Goal: Information Seeking & Learning: Learn about a topic

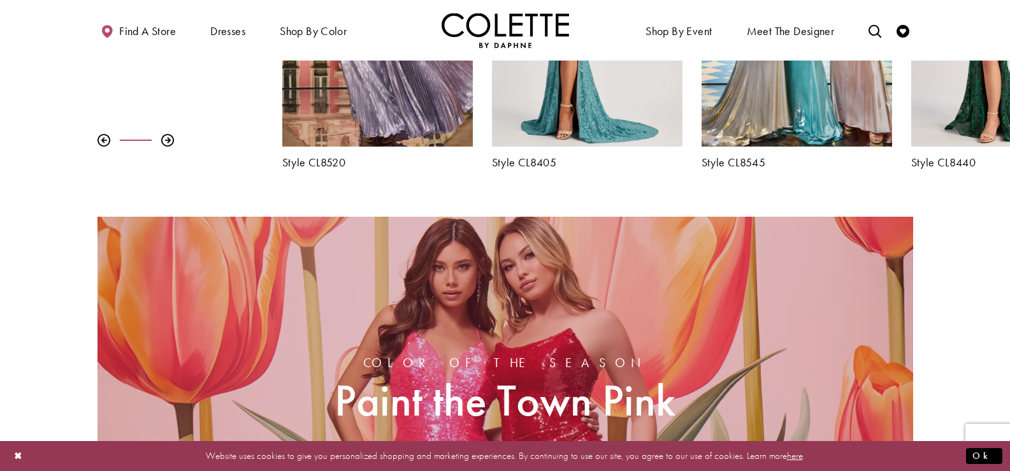
scroll to position [701, 0]
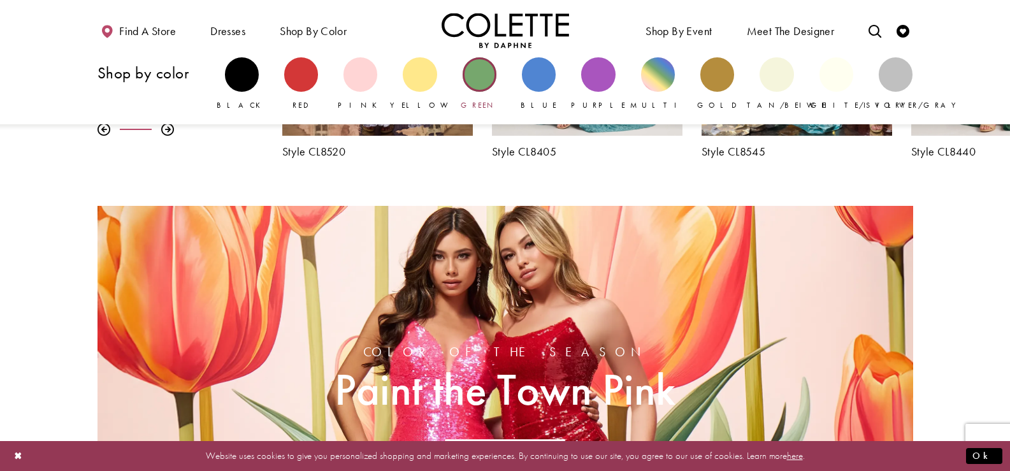
click at [490, 83] on div "Primary block" at bounding box center [480, 74] width 34 height 34
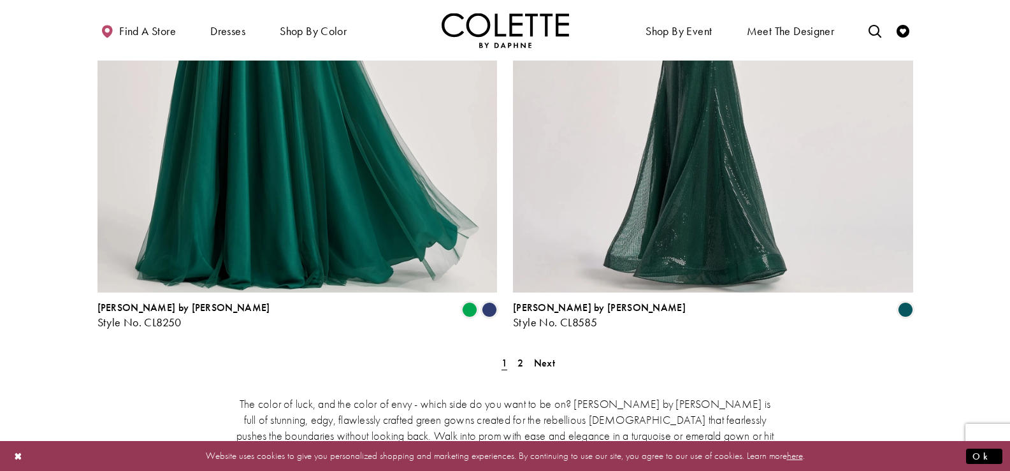
scroll to position [2359, 0]
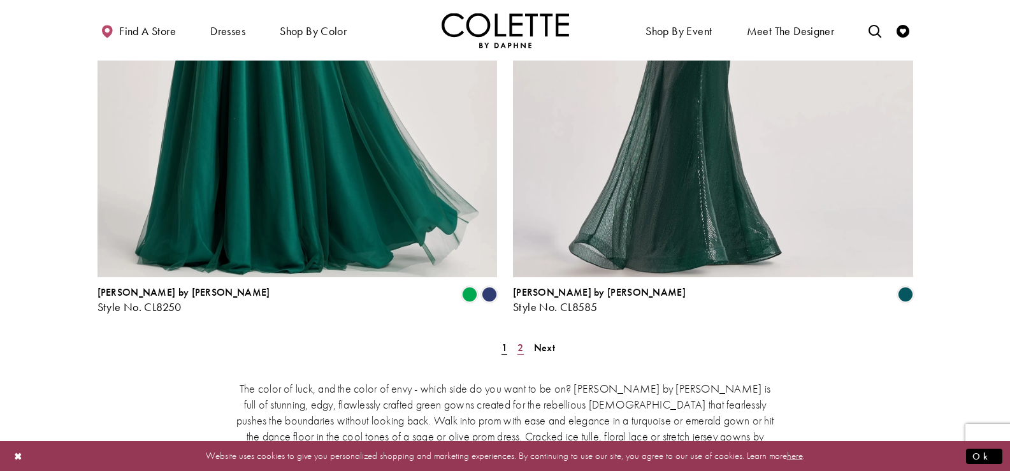
click at [525, 338] on link "2" at bounding box center [520, 347] width 13 height 18
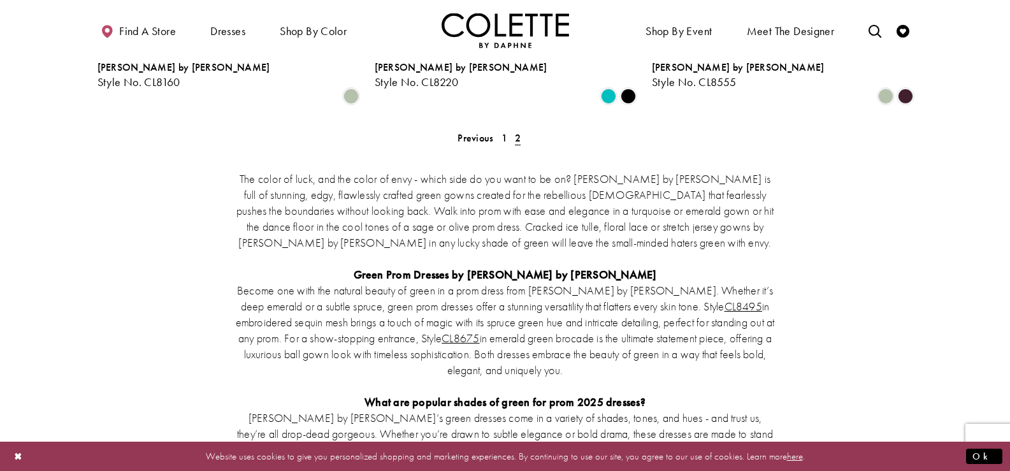
scroll to position [382, 0]
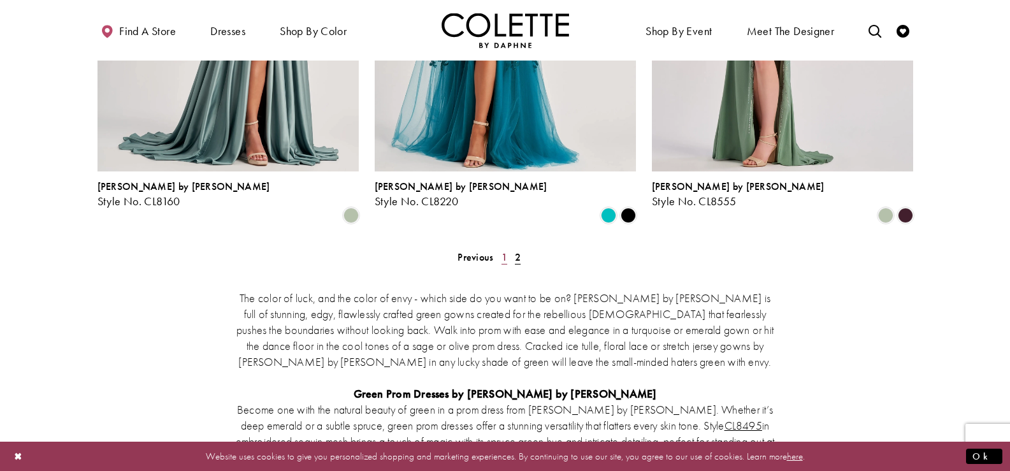
click at [502, 251] on span "1" at bounding box center [505, 257] width 6 height 13
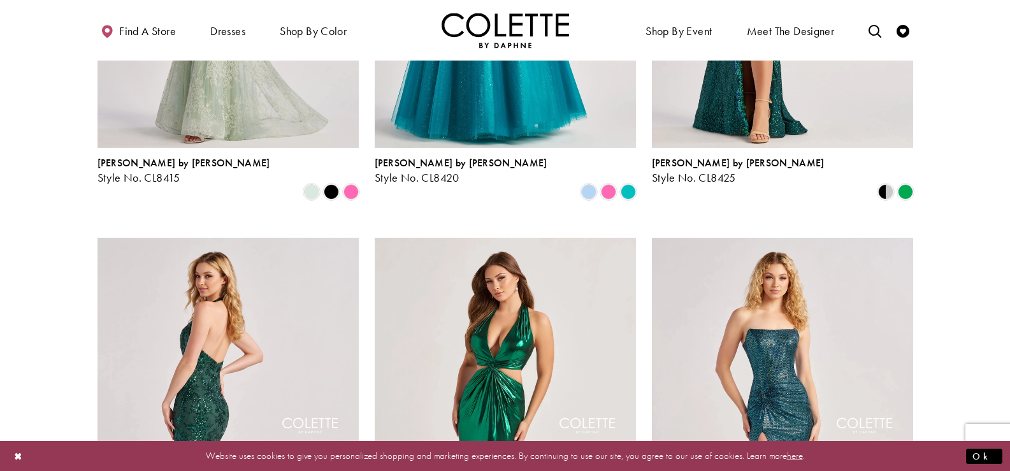
scroll to position [834, 0]
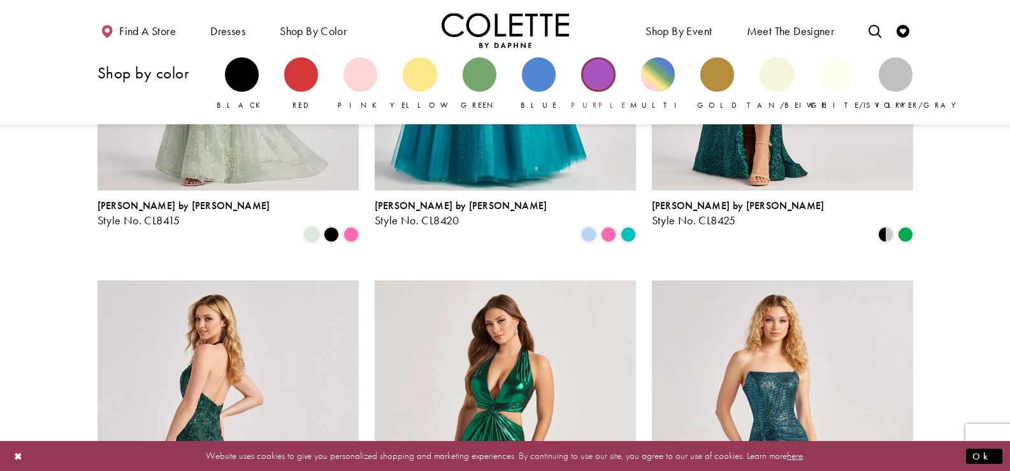
click at [593, 74] on div "Primary block" at bounding box center [598, 74] width 34 height 34
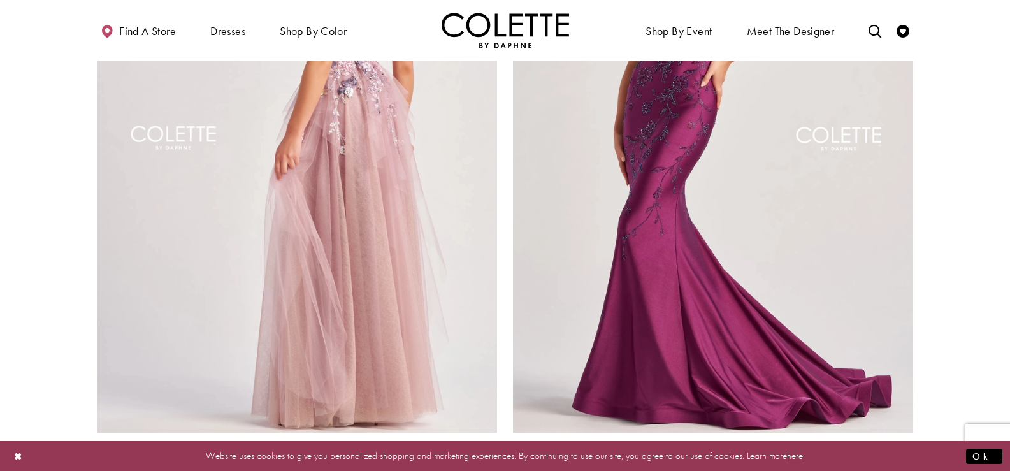
scroll to position [2104, 0]
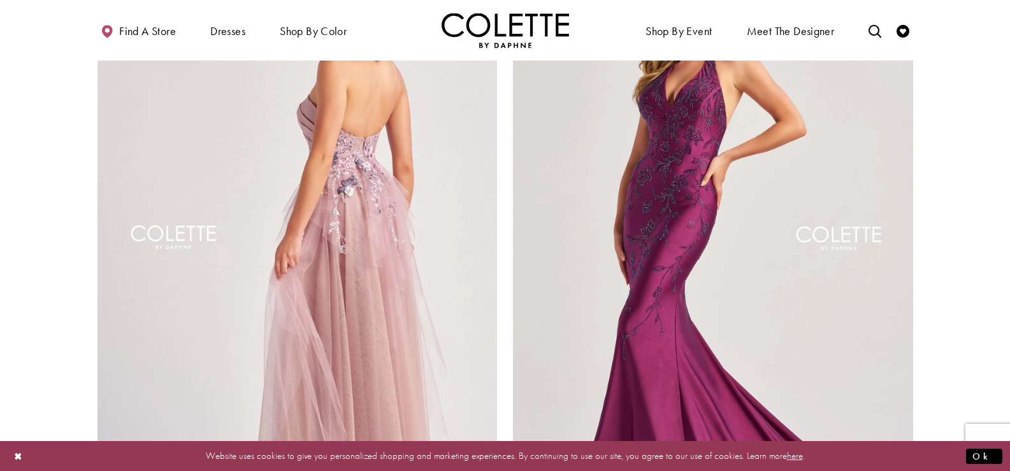
drag, startPoint x: 386, startPoint y: 187, endPoint x: 370, endPoint y: 291, distance: 105.2
click at [369, 276] on img "Visit Colette by Daphne Style No. CL8400 Page" at bounding box center [298, 241] width 400 height 582
click at [370, 293] on img "Visit Colette by Daphne Style No. CL8400 Page" at bounding box center [298, 241] width 400 height 582
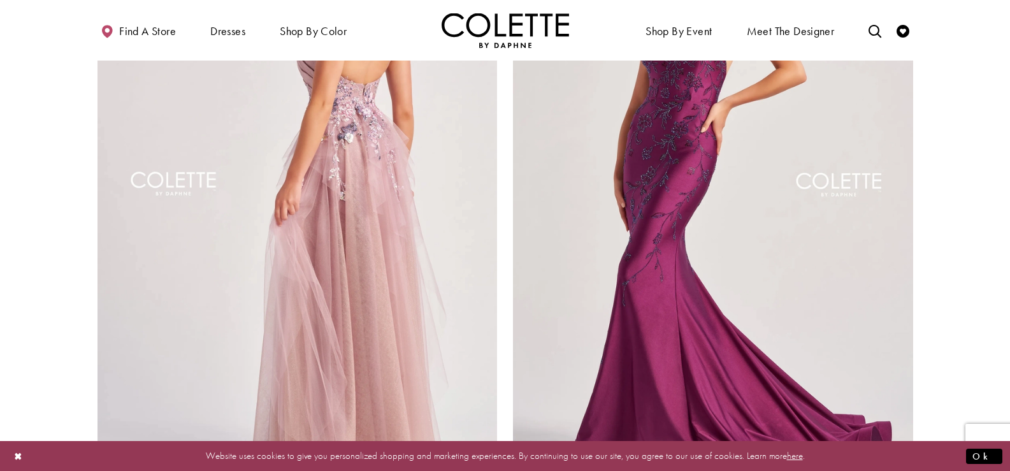
scroll to position [2225, 0]
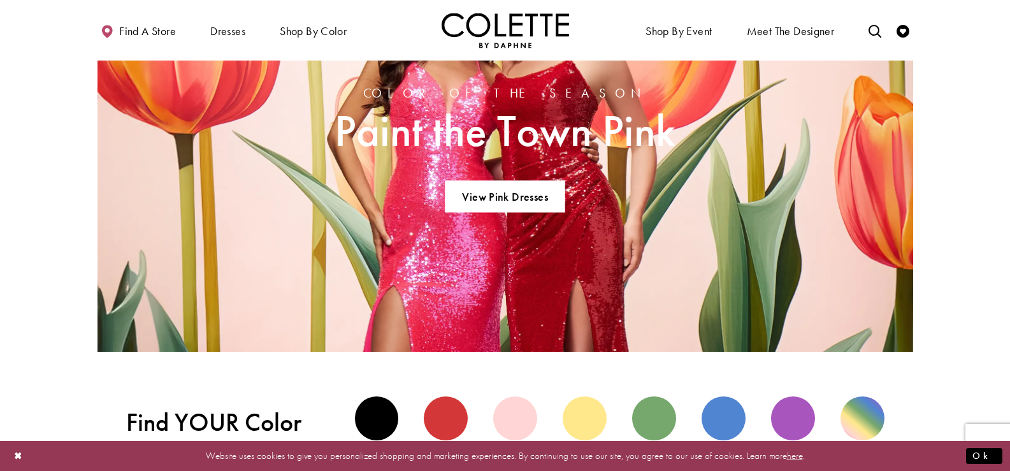
scroll to position [1147, 0]
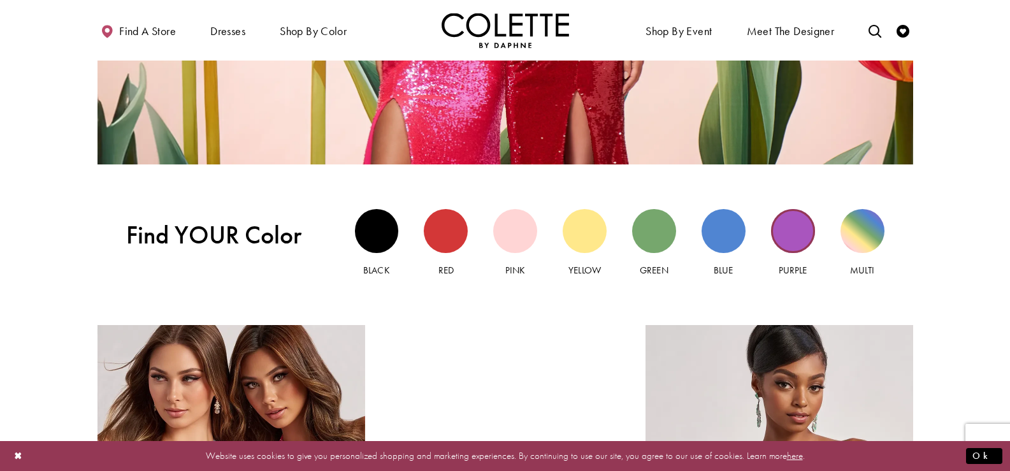
click at [795, 234] on div "Purple view" at bounding box center [793, 231] width 44 height 44
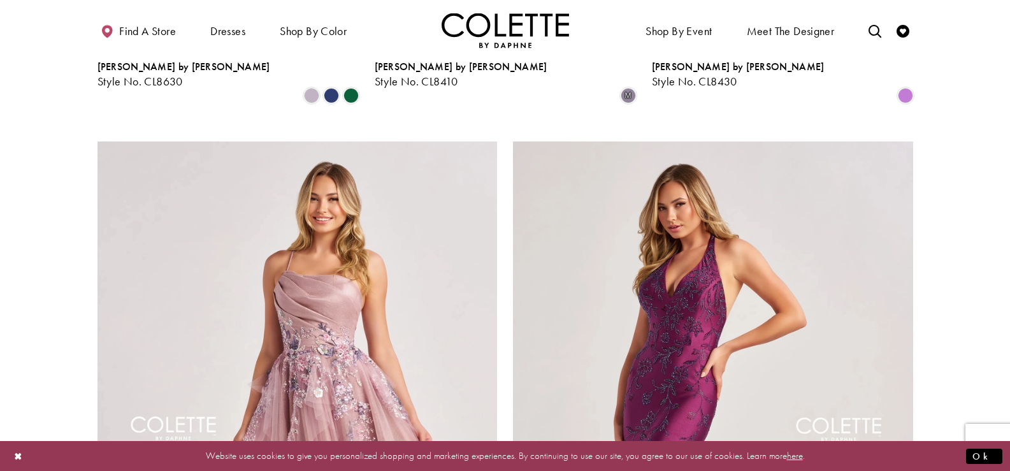
scroll to position [2231, 0]
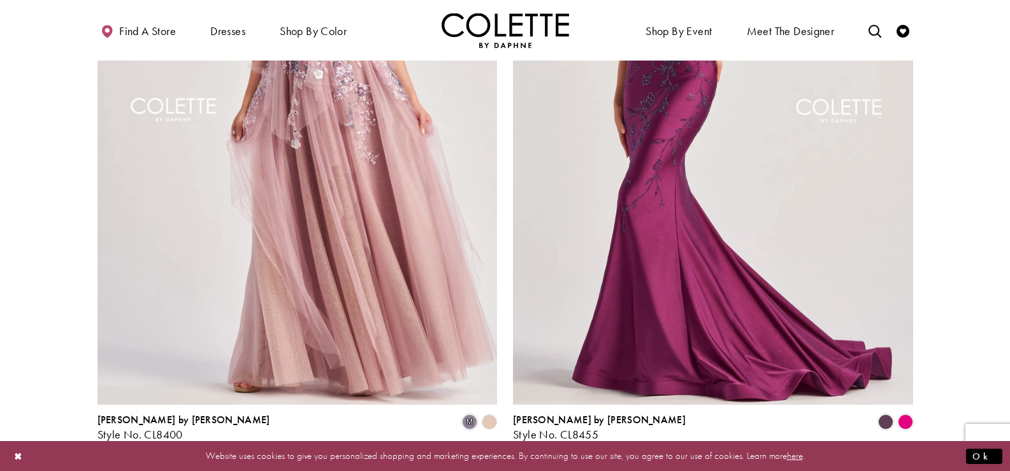
click at [523, 469] on span "2" at bounding box center [521, 475] width 6 height 13
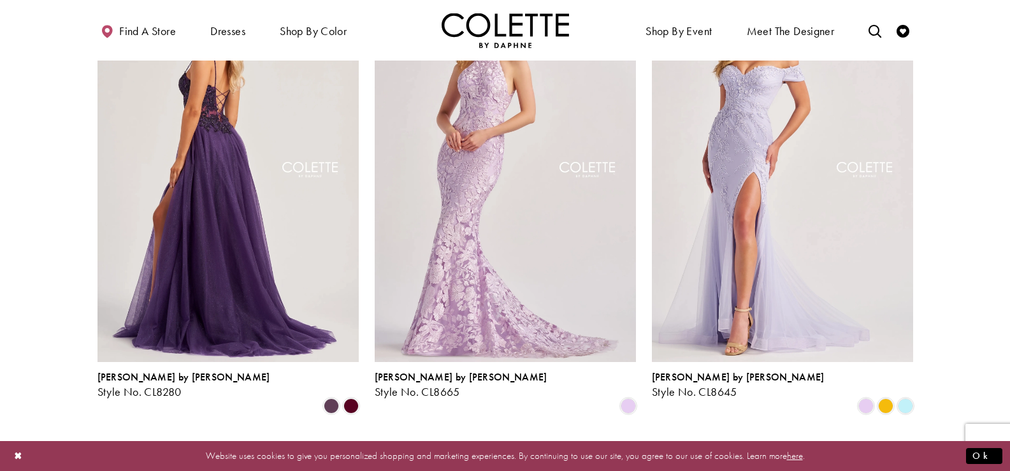
scroll to position [706, 0]
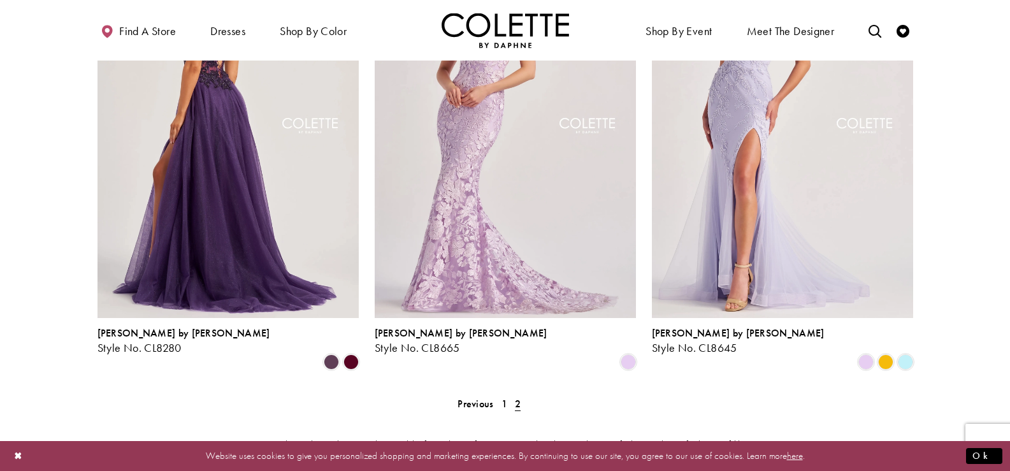
drag, startPoint x: 192, startPoint y: 147, endPoint x: 226, endPoint y: 117, distance: 45.6
click at [226, 117] on img "Visit Colette by Daphne Style No. CL8280 Page" at bounding box center [228, 128] width 261 height 380
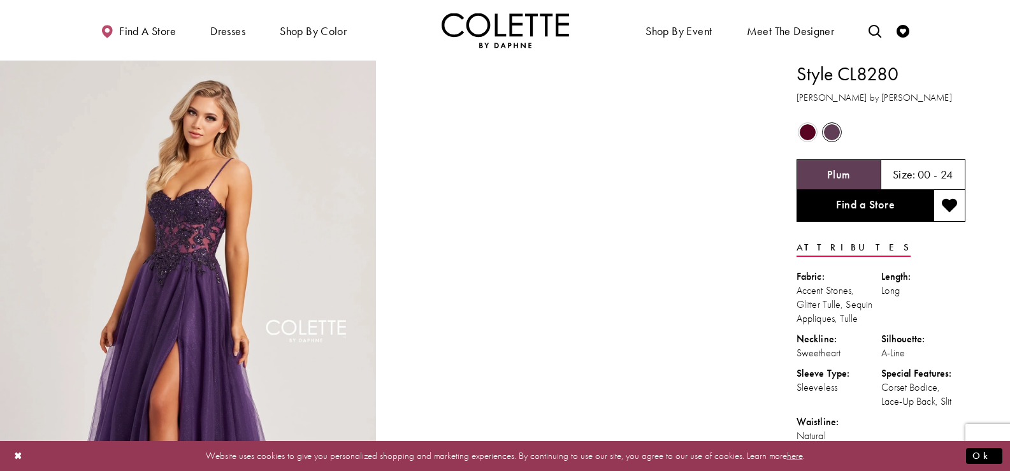
click at [808, 125] on span "Product color controls state depends on size chosen" at bounding box center [808, 132] width 16 height 16
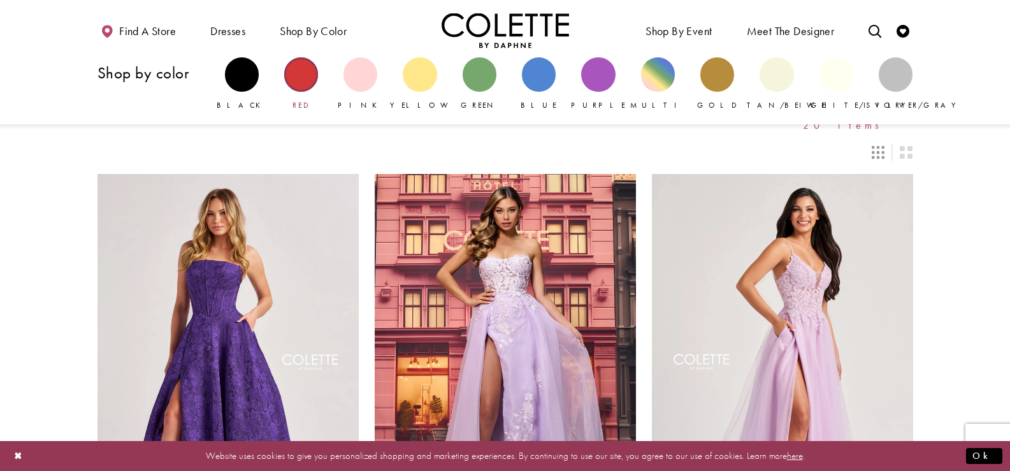
click at [315, 74] on div "Primary block" at bounding box center [301, 74] width 34 height 34
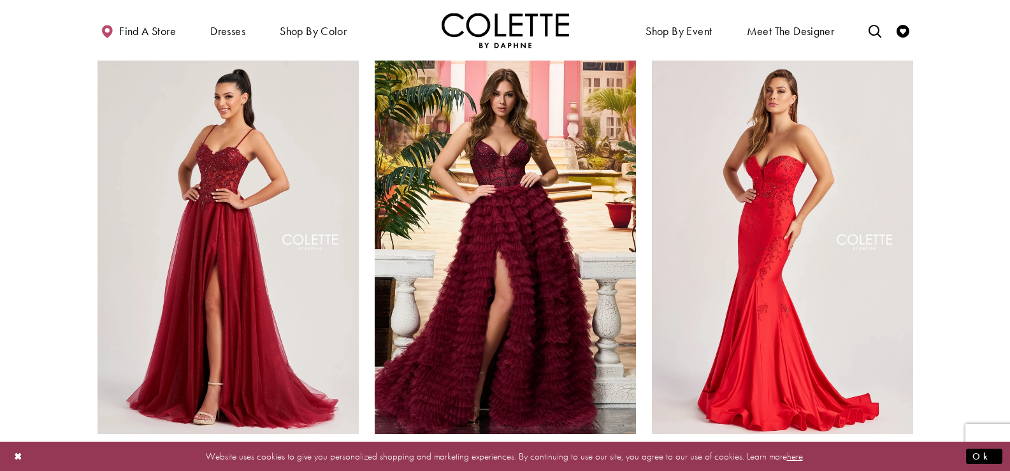
scroll to position [1785, 0]
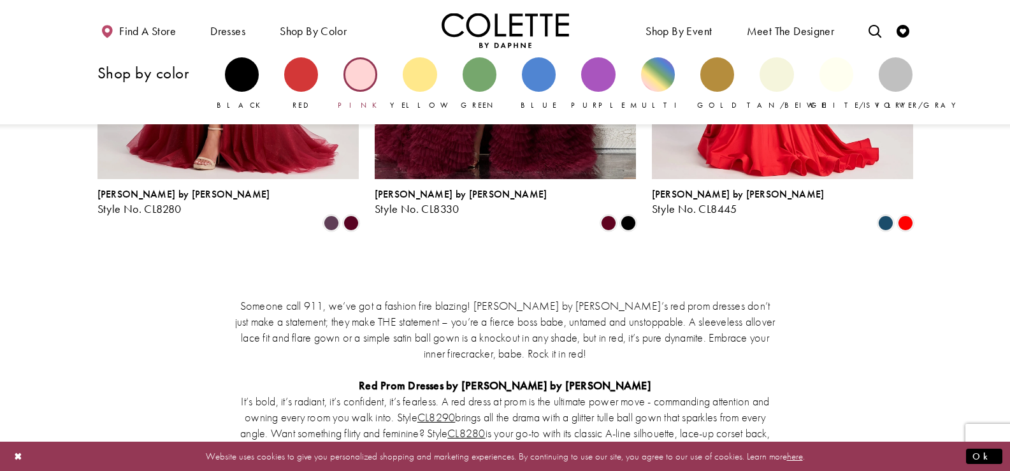
click at [377, 80] on link "Pink" at bounding box center [361, 84] width 34 height 54
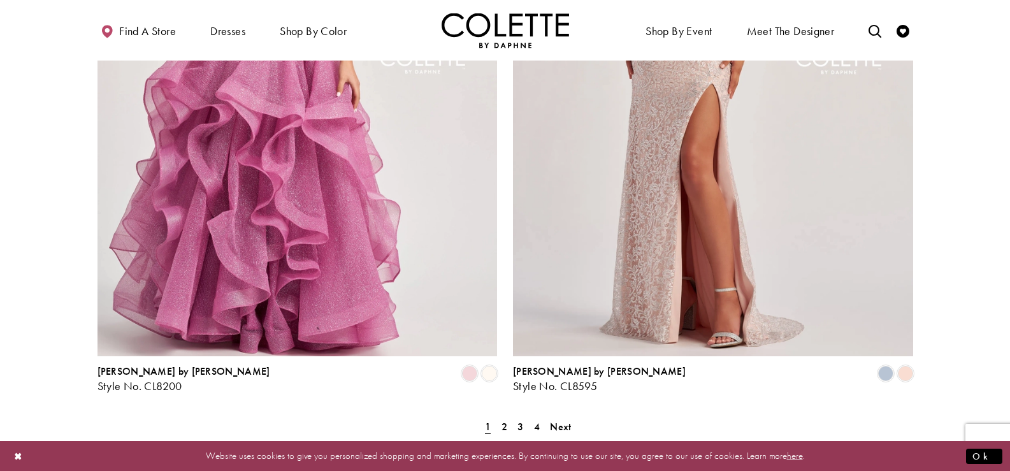
scroll to position [2295, 0]
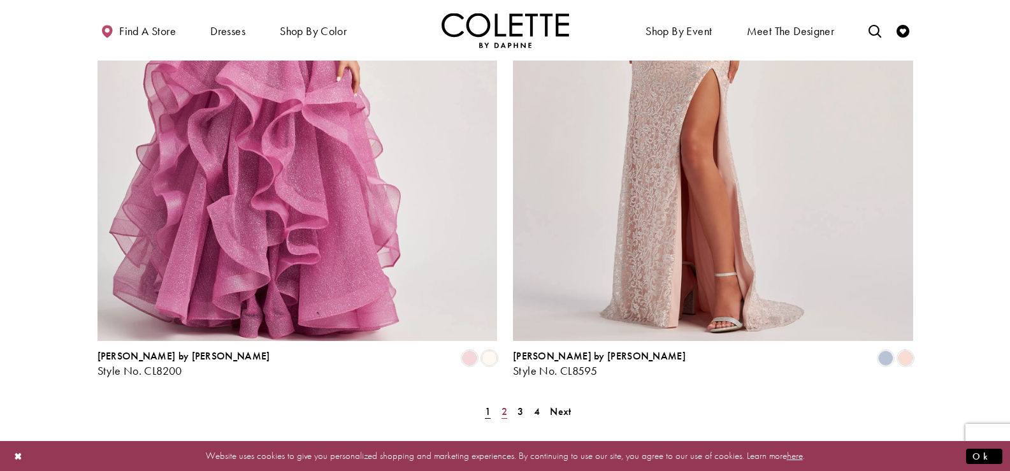
click at [508, 402] on link "2" at bounding box center [504, 411] width 13 height 18
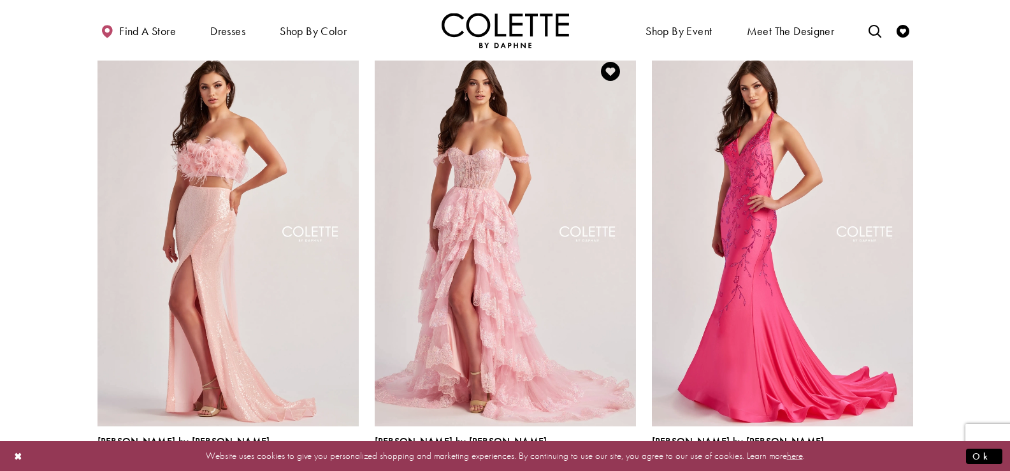
scroll to position [579, 0]
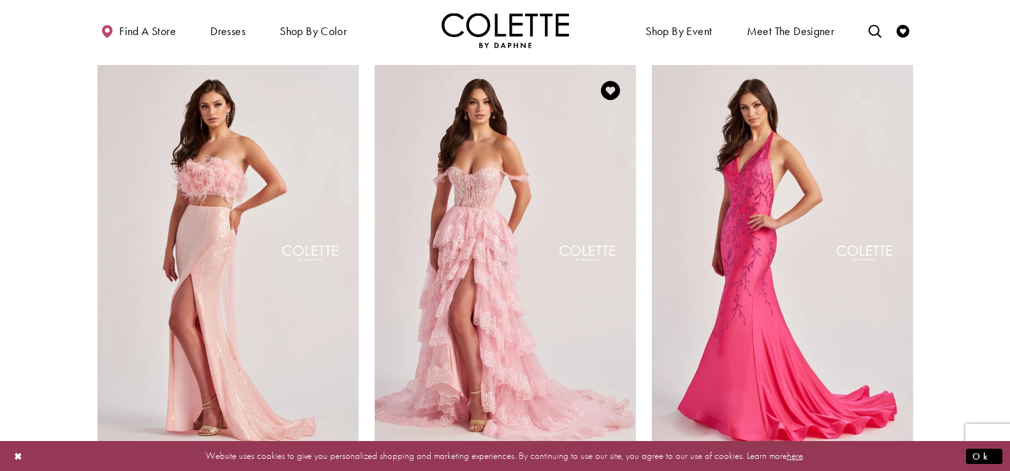
click at [513, 243] on img "Visit Colette by Daphne Style No. CL8690 Page" at bounding box center [505, 255] width 261 height 380
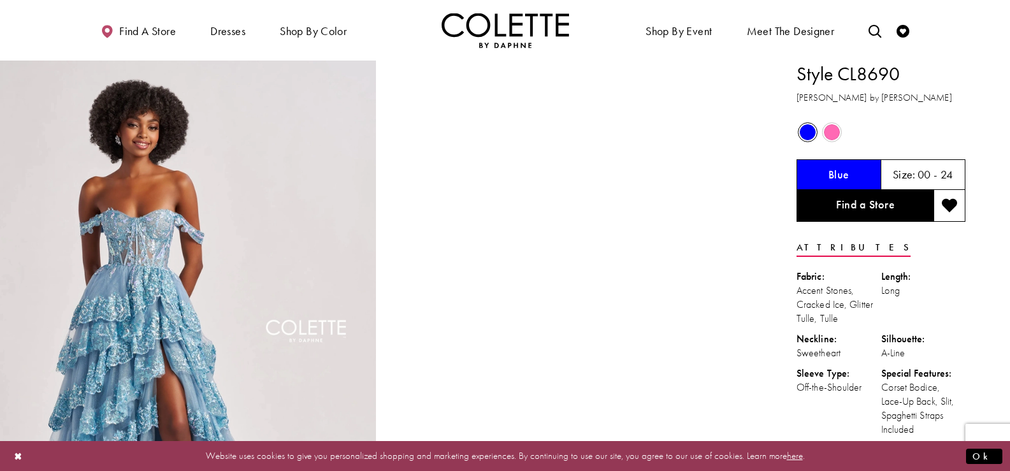
click at [801, 122] on div "Out of Stock" at bounding box center [808, 132] width 22 height 22
click at [833, 125] on span "Product color controls state depends on size chosen" at bounding box center [832, 132] width 16 height 16
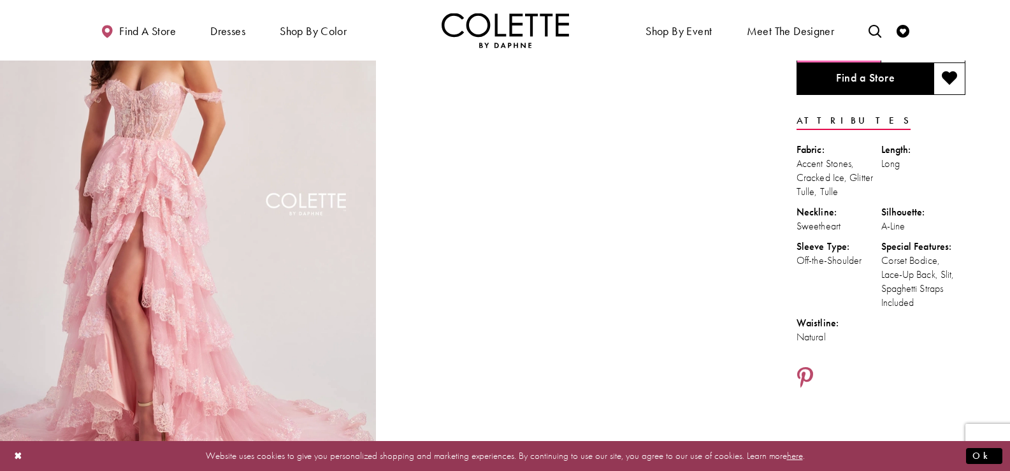
scroll to position [127, 0]
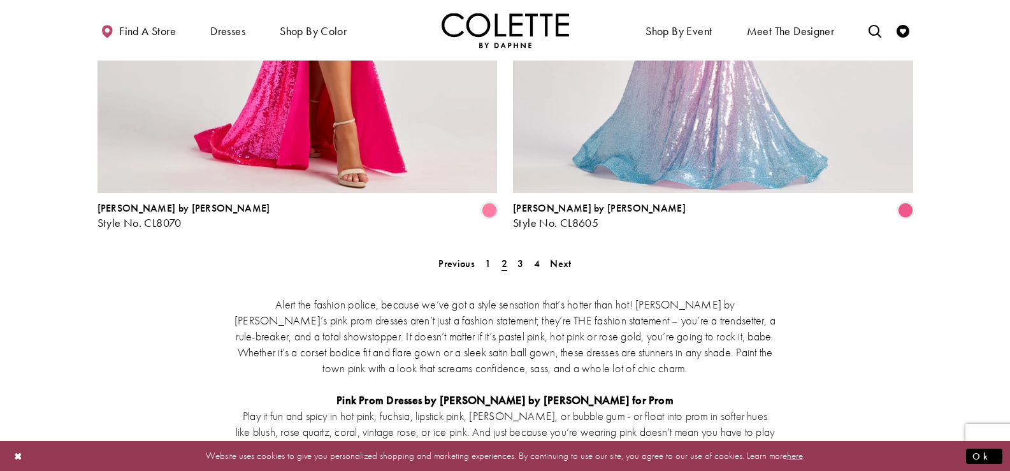
scroll to position [2491, 0]
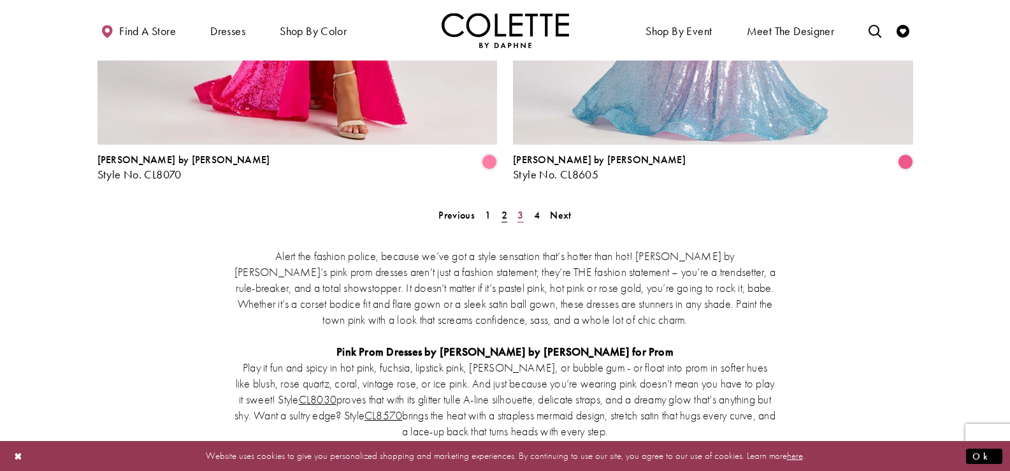
click at [527, 206] on link "3" at bounding box center [520, 215] width 13 height 18
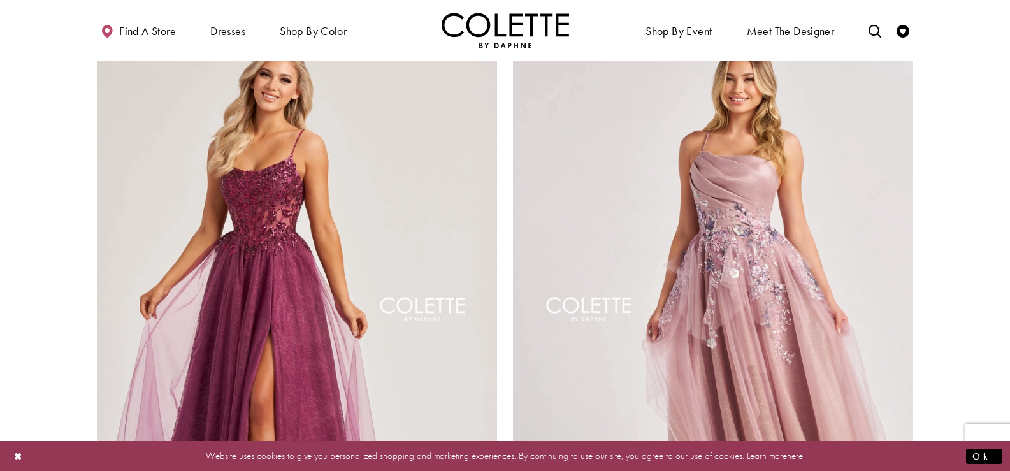
scroll to position [2236, 0]
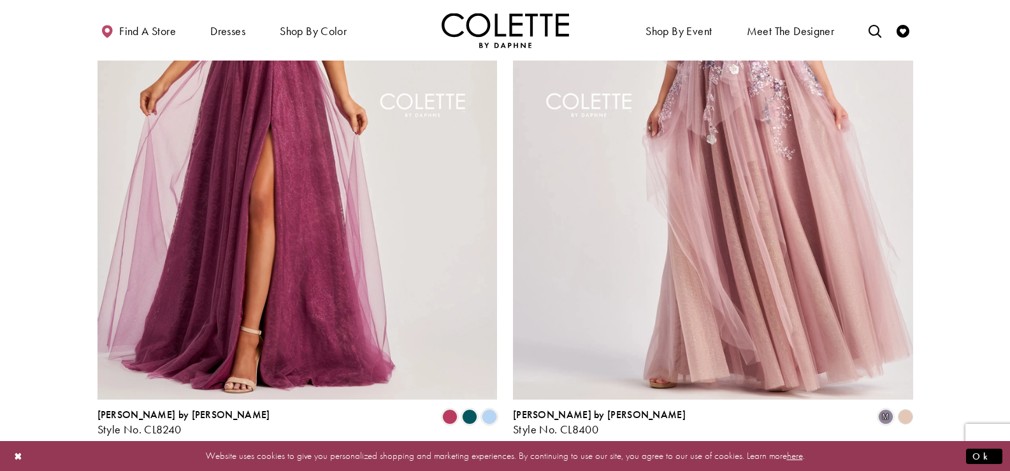
click at [534, 463] on span "4" at bounding box center [531, 469] width 6 height 13
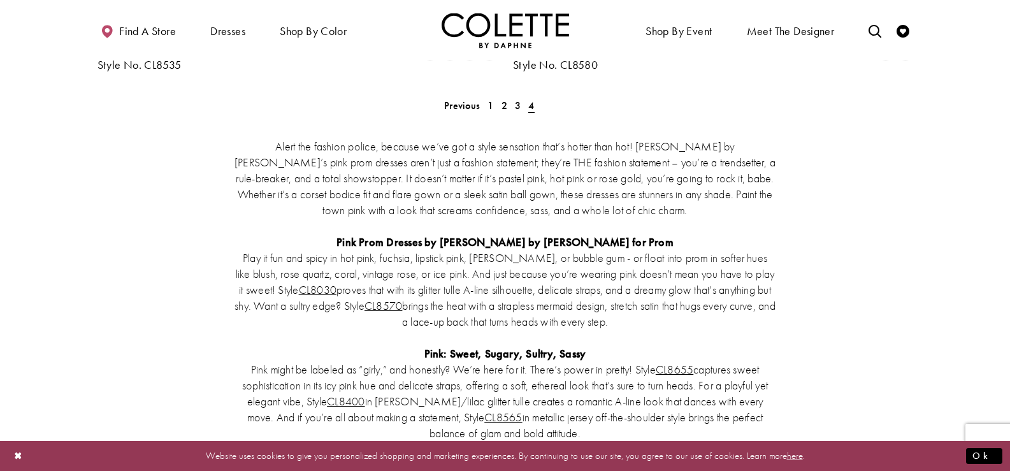
scroll to position [515, 0]
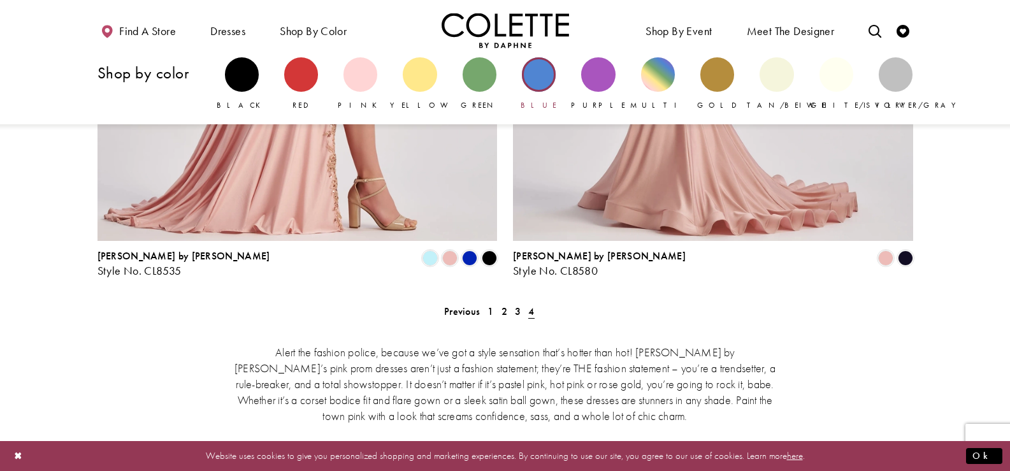
click at [551, 78] on div "Primary block" at bounding box center [539, 74] width 34 height 34
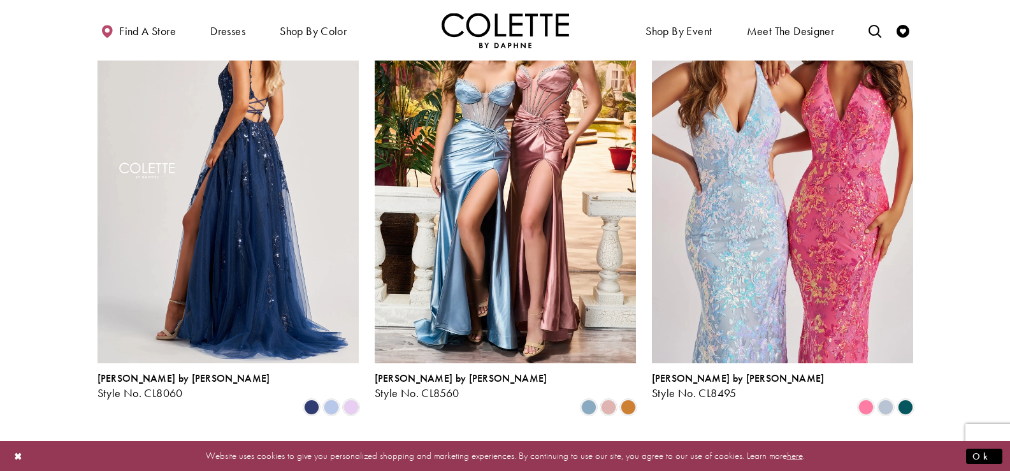
scroll to position [701, 0]
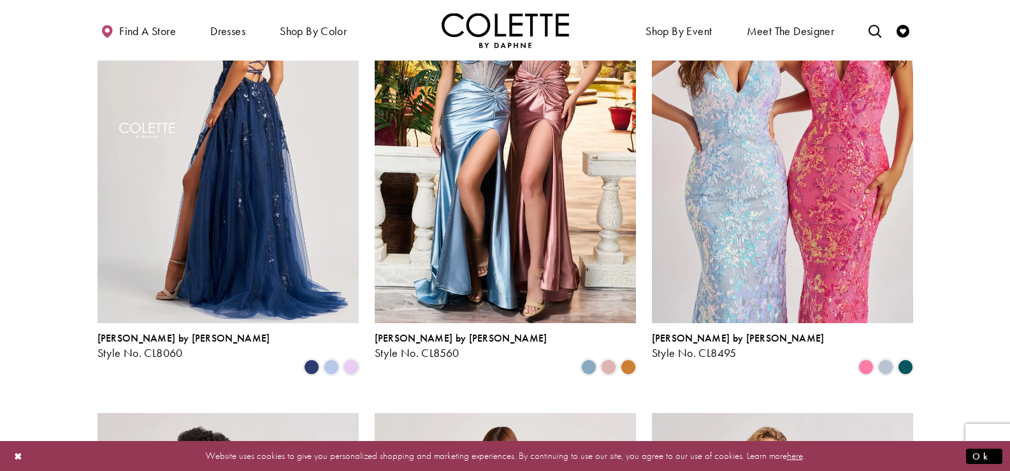
click at [337, 188] on img "Visit Colette by Daphne Style No. CL8060 Page" at bounding box center [228, 133] width 261 height 380
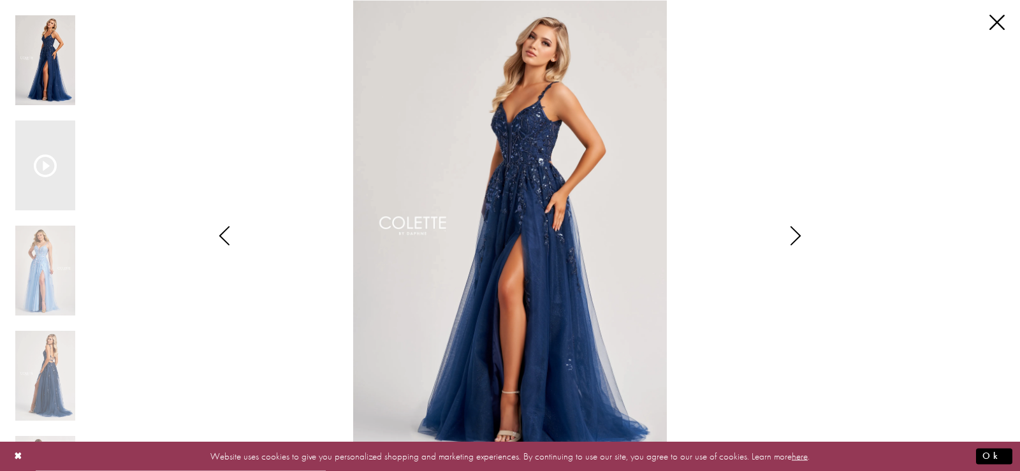
click at [1005, 18] on div "Pause autoplay Previous Slide Next Slide 0 1 2 3 4 5 6" at bounding box center [510, 235] width 1020 height 471
click at [998, 21] on link "Close" at bounding box center [996, 22] width 15 height 15
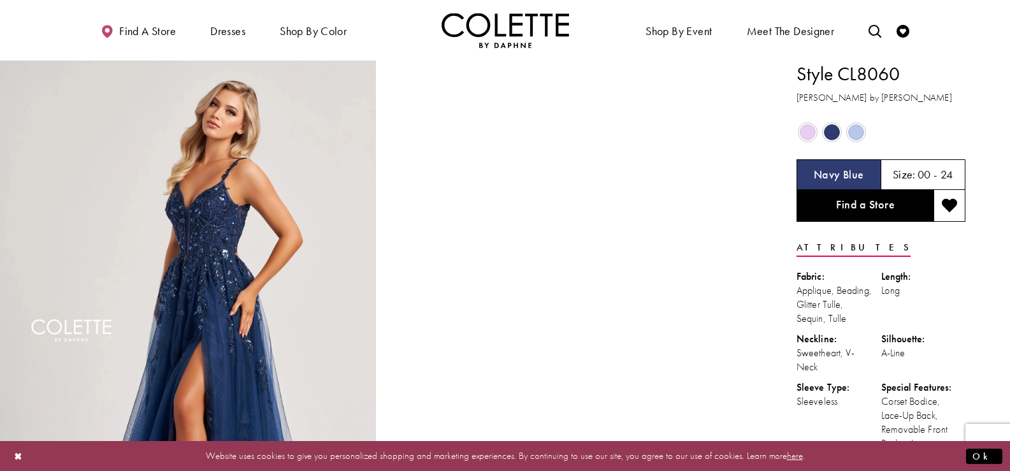
click at [797, 136] on div "Out of Stock" at bounding box center [808, 132] width 22 height 22
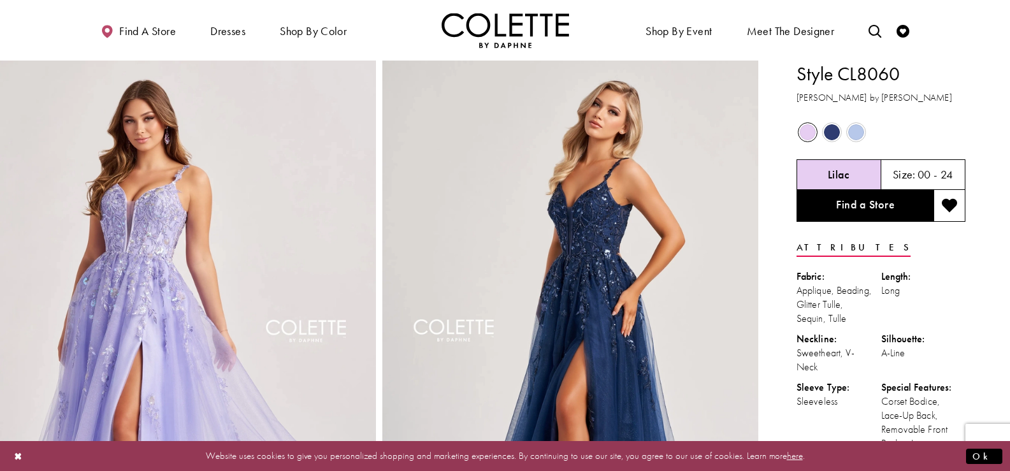
click at [835, 131] on span "Product color controls state depends on size chosen" at bounding box center [832, 132] width 16 height 16
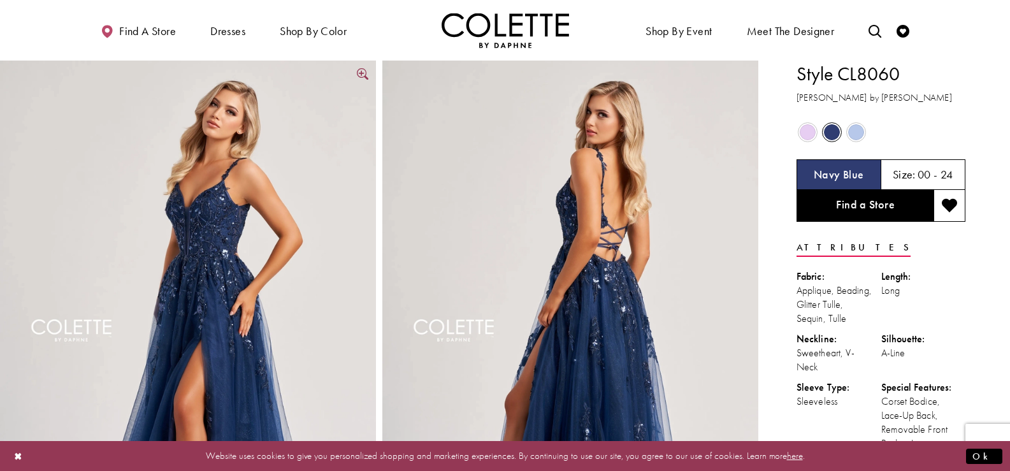
drag, startPoint x: 402, startPoint y: 217, endPoint x: 273, endPoint y: 207, distance: 129.1
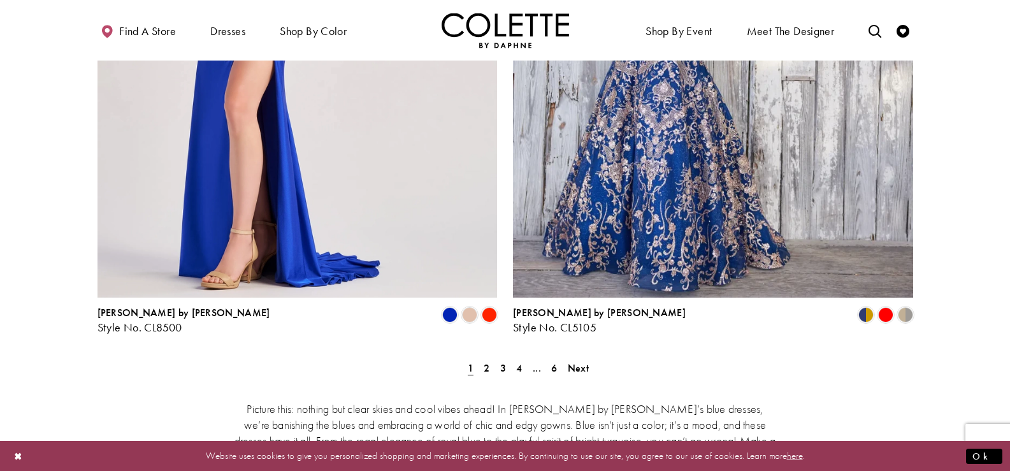
scroll to position [2422, 0]
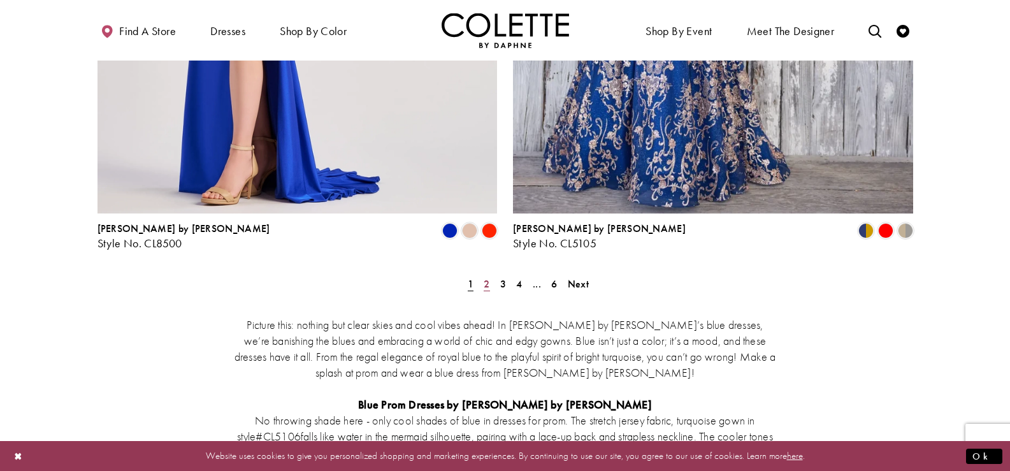
click at [491, 275] on link "2" at bounding box center [486, 284] width 13 height 18
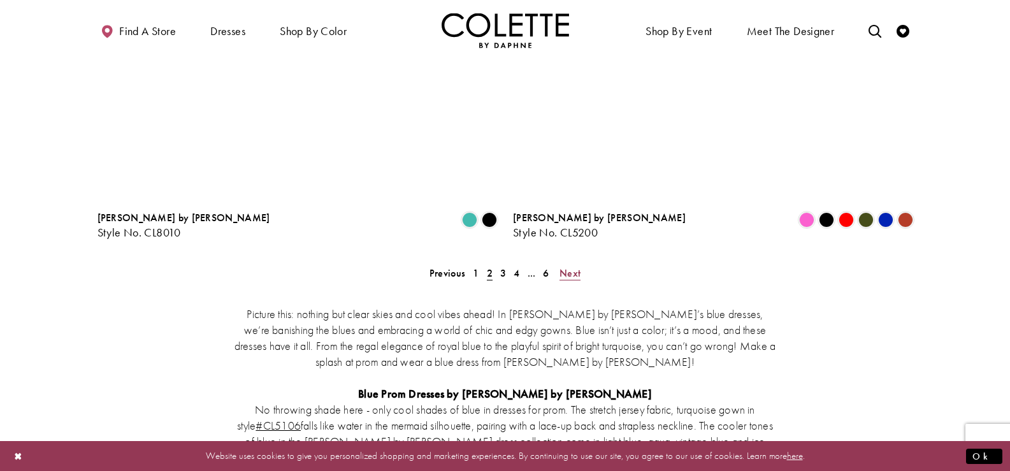
scroll to position [2422, 0]
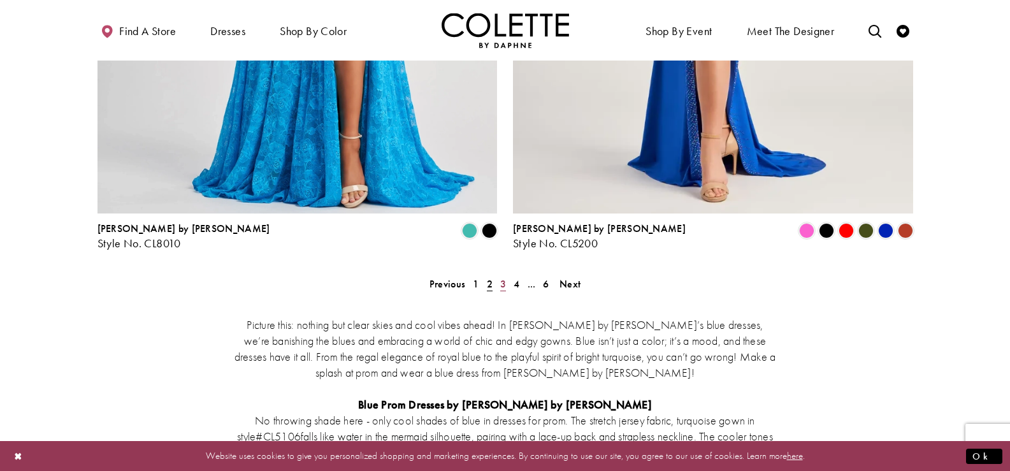
click at [502, 277] on span "3" at bounding box center [503, 283] width 6 height 13
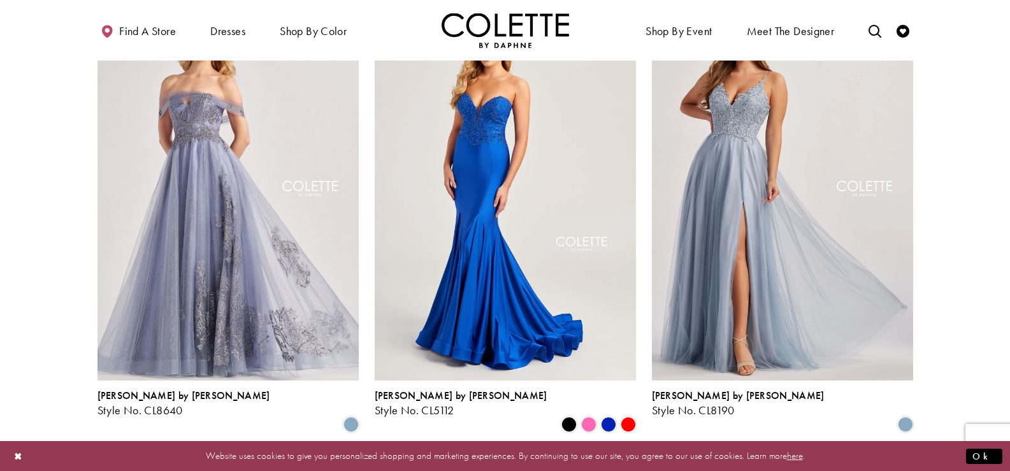
scroll to position [1280, 0]
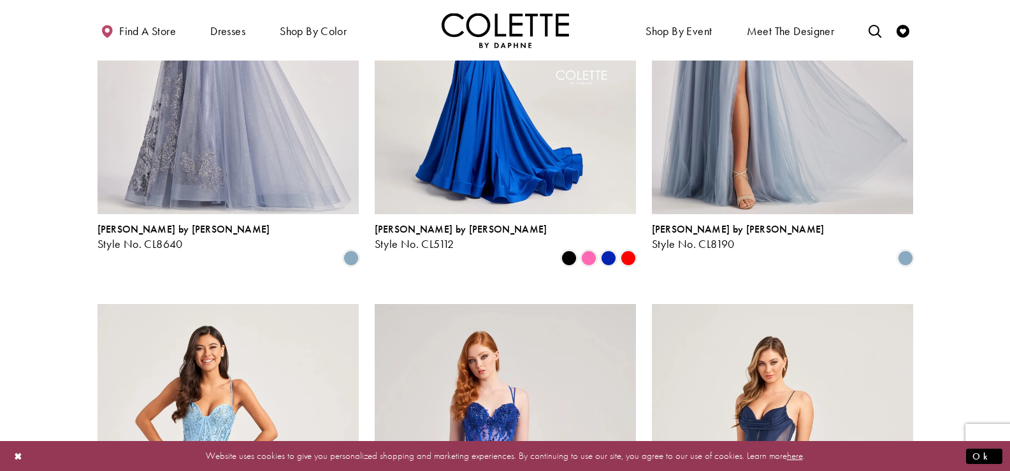
click at [204, 104] on img "Visit Colette by Daphne Style No. CL8640 Page" at bounding box center [228, 24] width 261 height 380
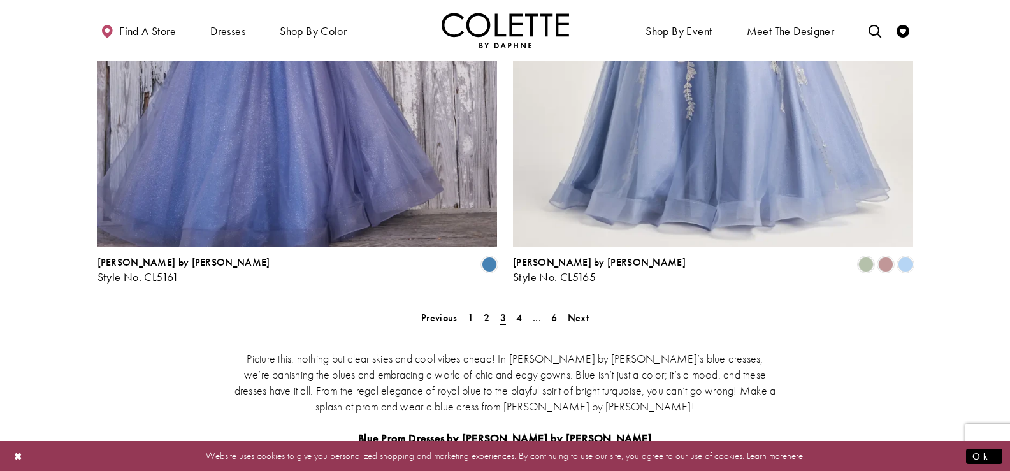
scroll to position [2491, 0]
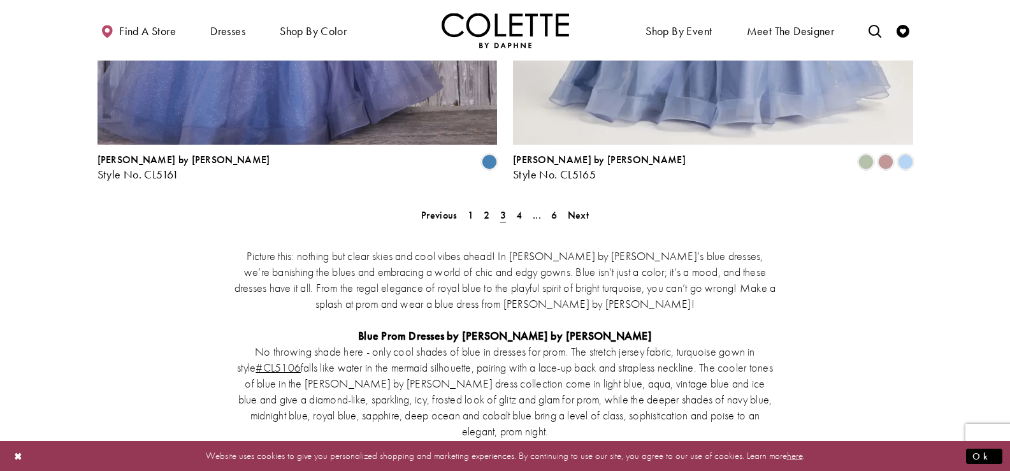
click at [518, 221] on div "Picture this: nothing but clear skies and cool vibes ahead! In Colette by Daphn…" at bounding box center [506, 470] width 816 height 499
click at [520, 208] on span "4" at bounding box center [519, 214] width 6 height 13
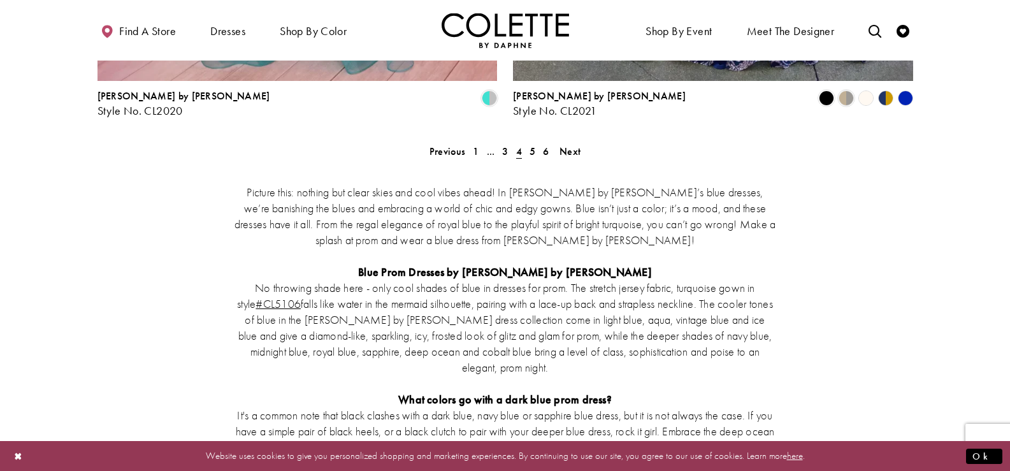
scroll to position [2427, 0]
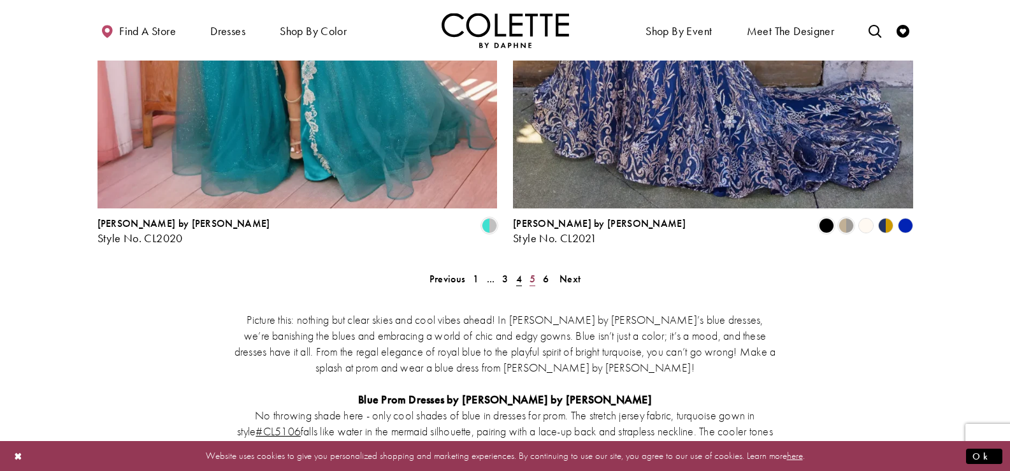
click at [528, 270] on link "5" at bounding box center [532, 279] width 13 height 18
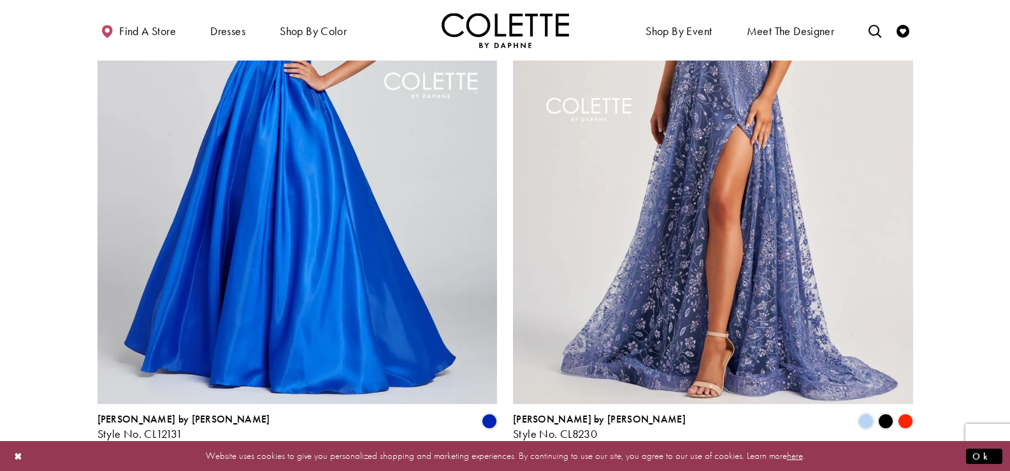
scroll to position [2236, 0]
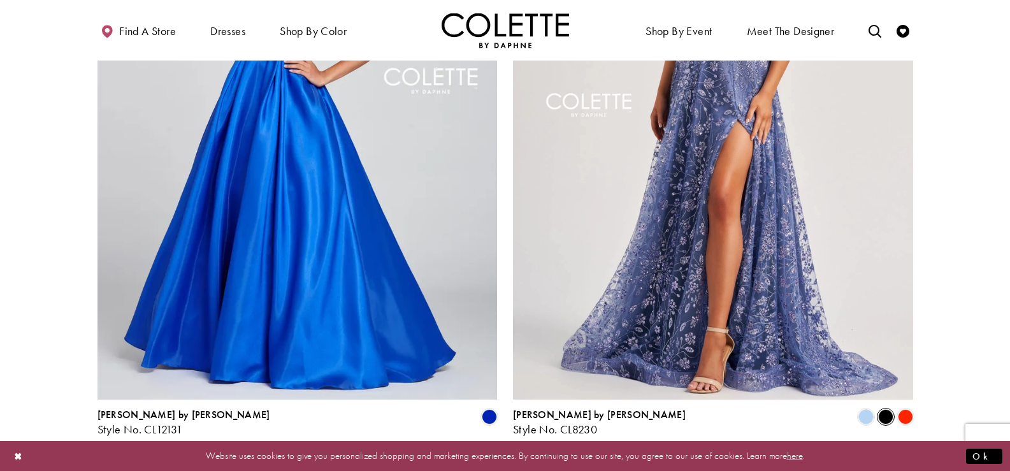
click at [884, 409] on span "Product List" at bounding box center [885, 416] width 15 height 15
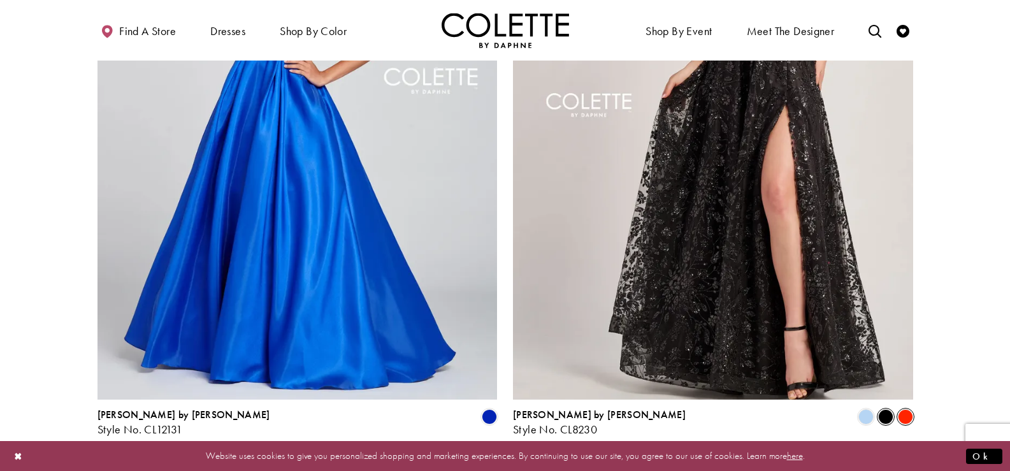
click at [903, 409] on span "Product List" at bounding box center [905, 416] width 15 height 15
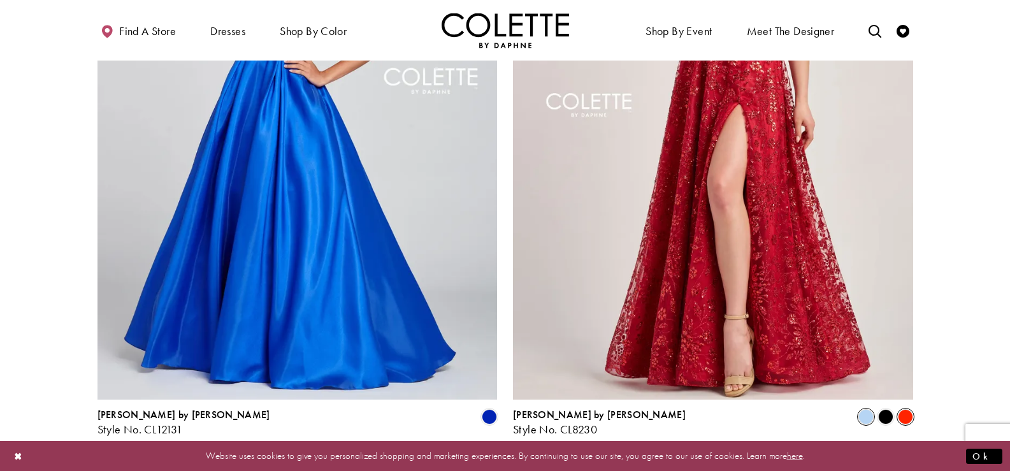
click at [871, 409] on span "Product List" at bounding box center [866, 416] width 15 height 15
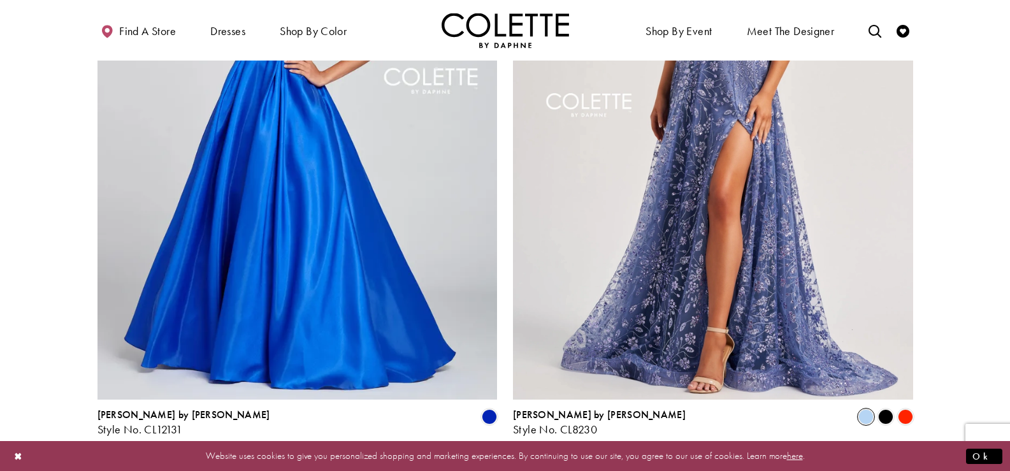
click at [544, 463] on span "6" at bounding box center [546, 469] width 6 height 13
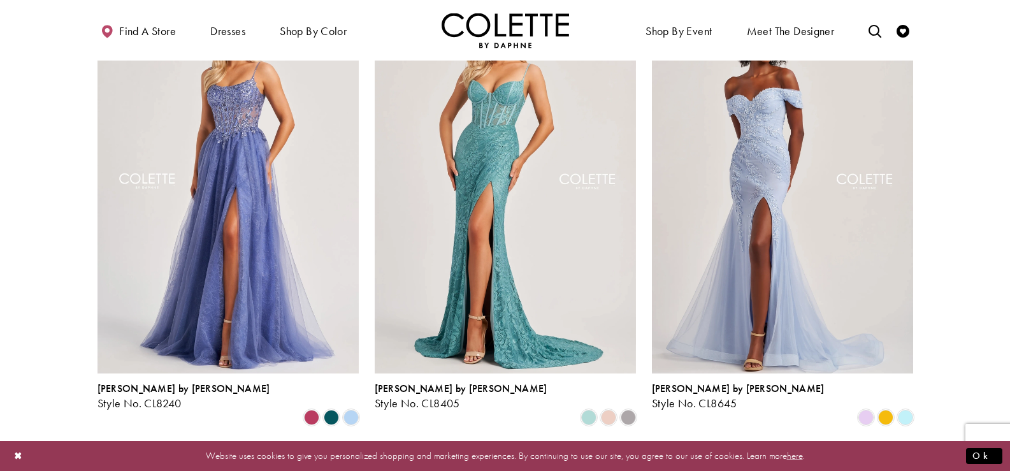
scroll to position [133, 0]
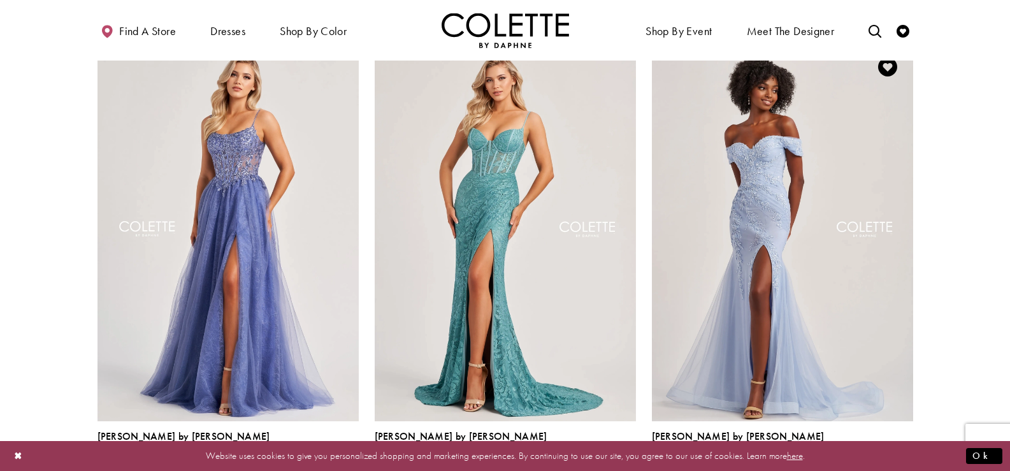
click at [869, 458] on span "Product List" at bounding box center [866, 465] width 15 height 15
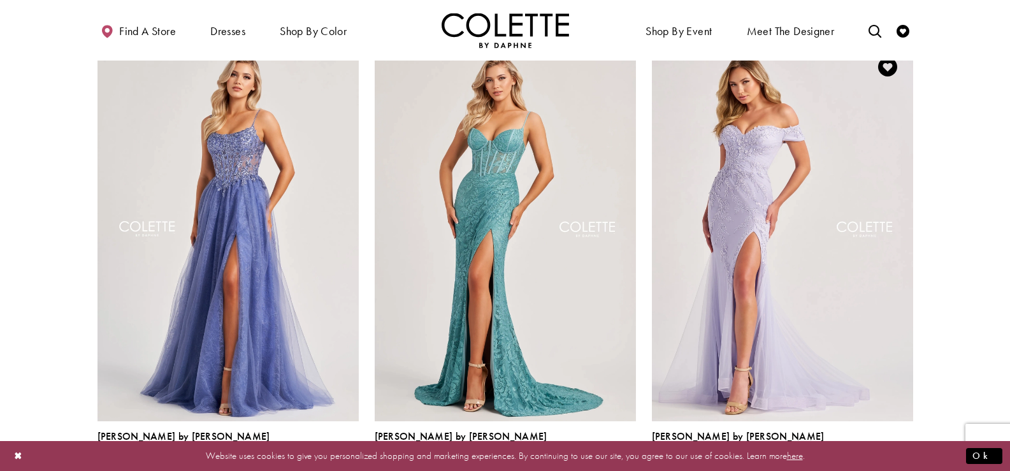
click at [890, 458] on span "Product List" at bounding box center [885, 465] width 15 height 15
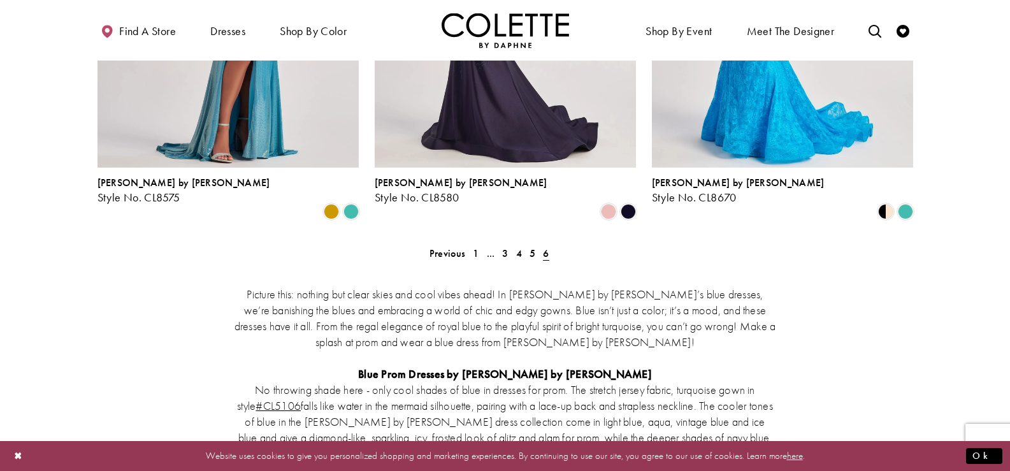
scroll to position [1216, 0]
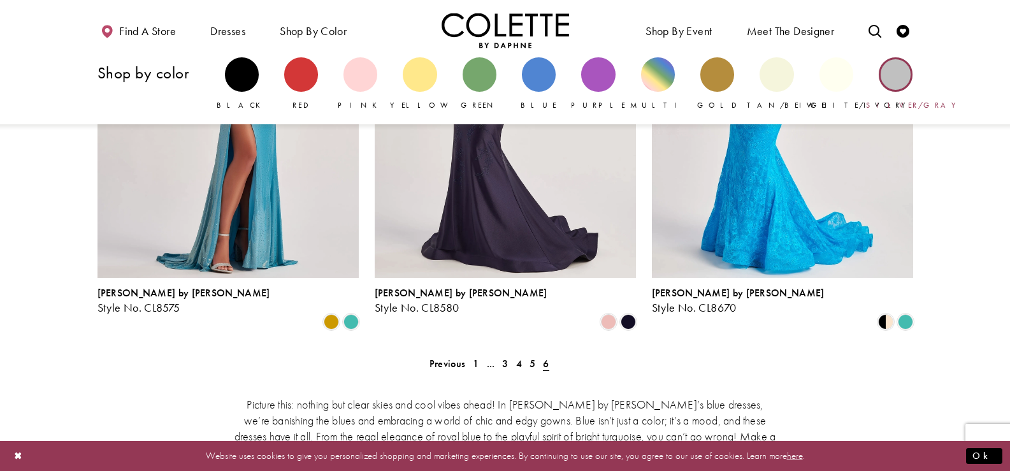
click at [885, 80] on div "Primary block" at bounding box center [896, 74] width 34 height 34
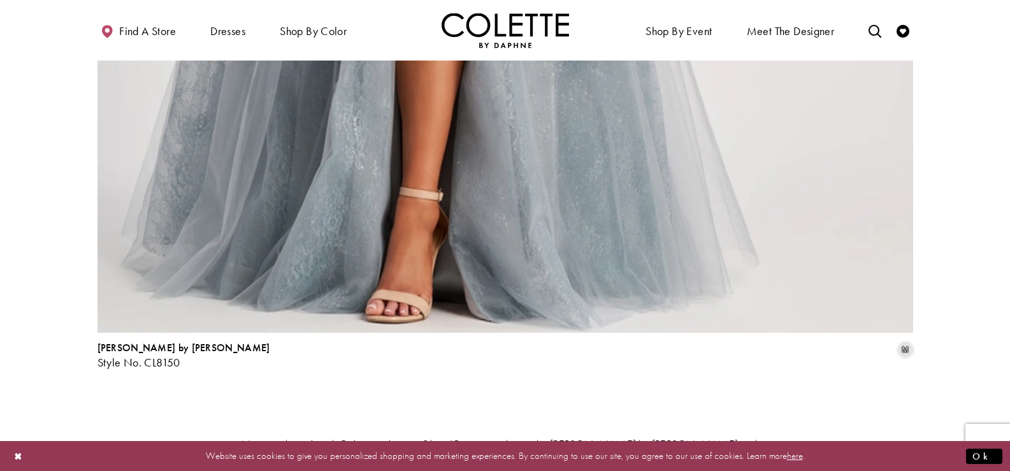
scroll to position [1466, 0]
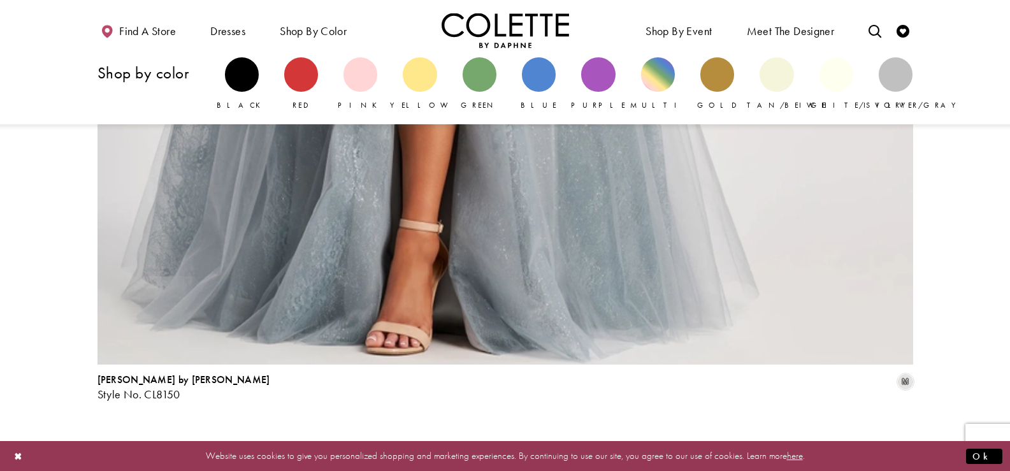
click at [861, 73] on div "White/Ivory" at bounding box center [836, 84] width 59 height 66
click at [845, 76] on div "Primary block" at bounding box center [837, 74] width 34 height 34
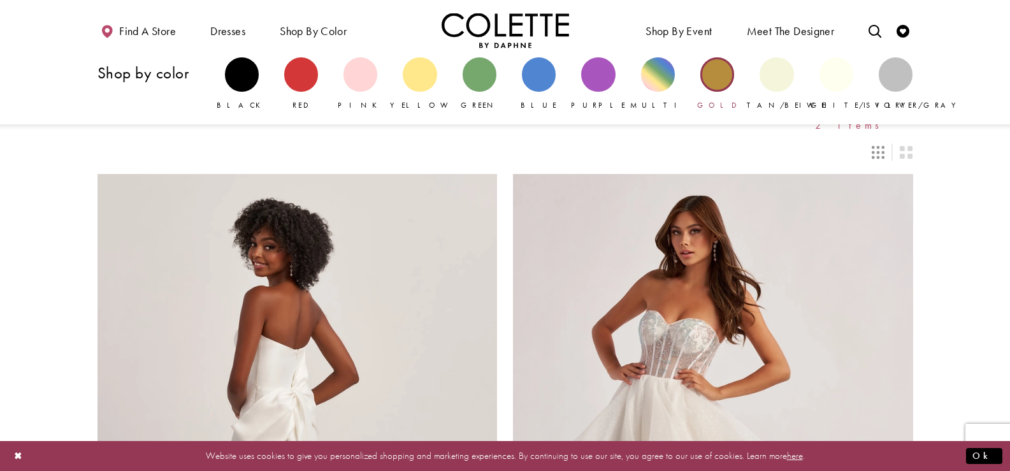
click at [725, 63] on div "Primary block" at bounding box center [718, 74] width 34 height 34
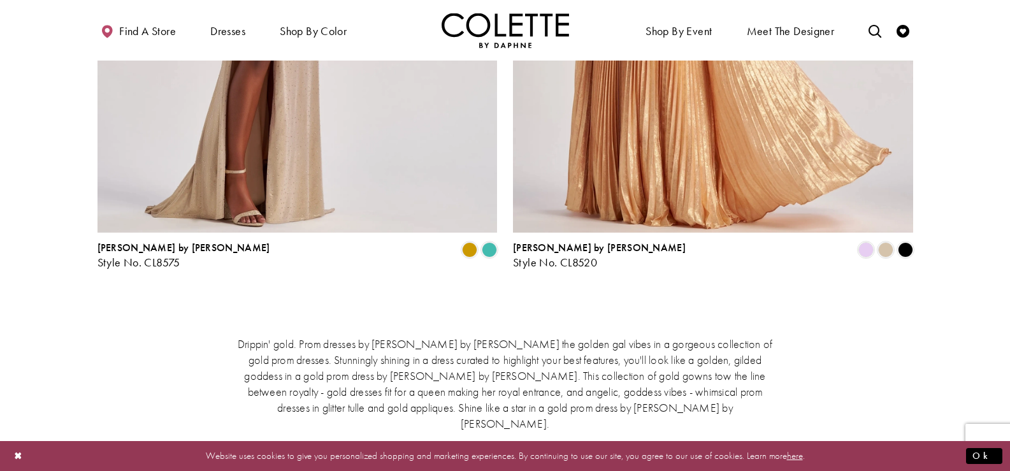
scroll to position [1084, 0]
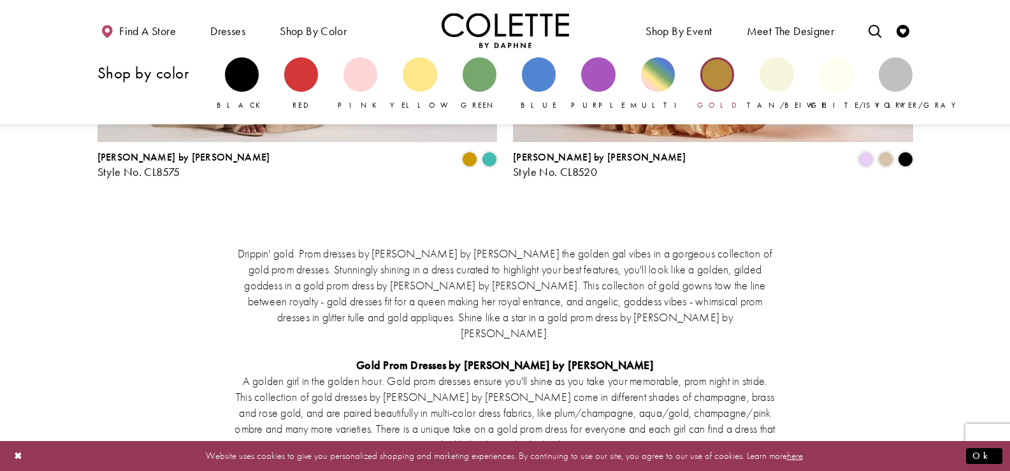
click at [729, 60] on link "Gold" at bounding box center [718, 84] width 34 height 54
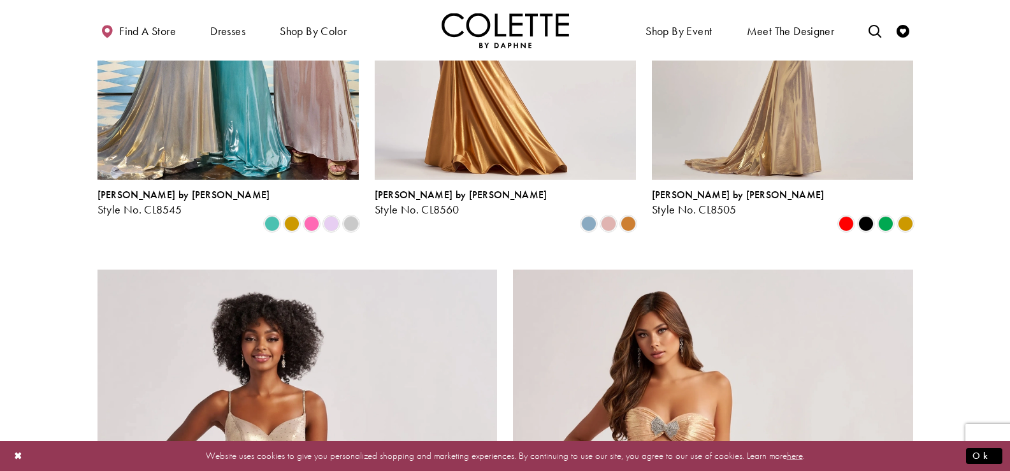
scroll to position [446, 0]
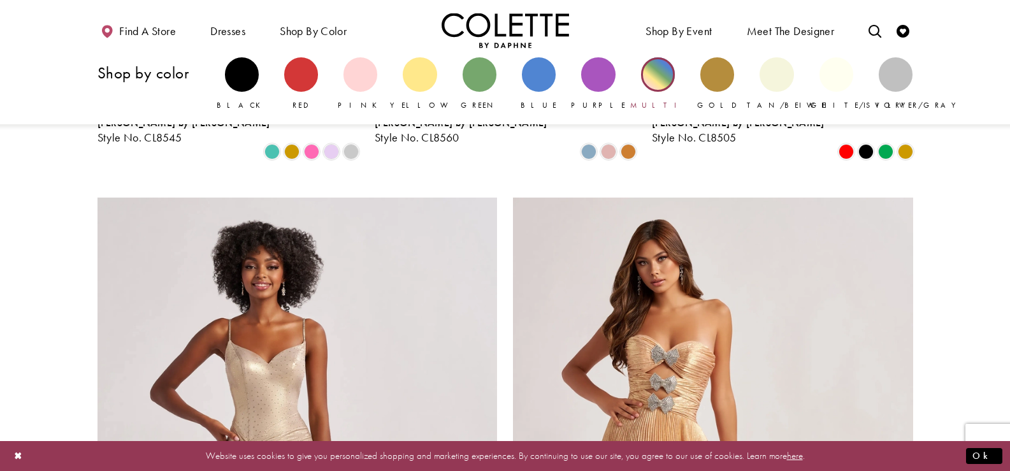
click at [653, 82] on div "Primary block" at bounding box center [658, 74] width 34 height 34
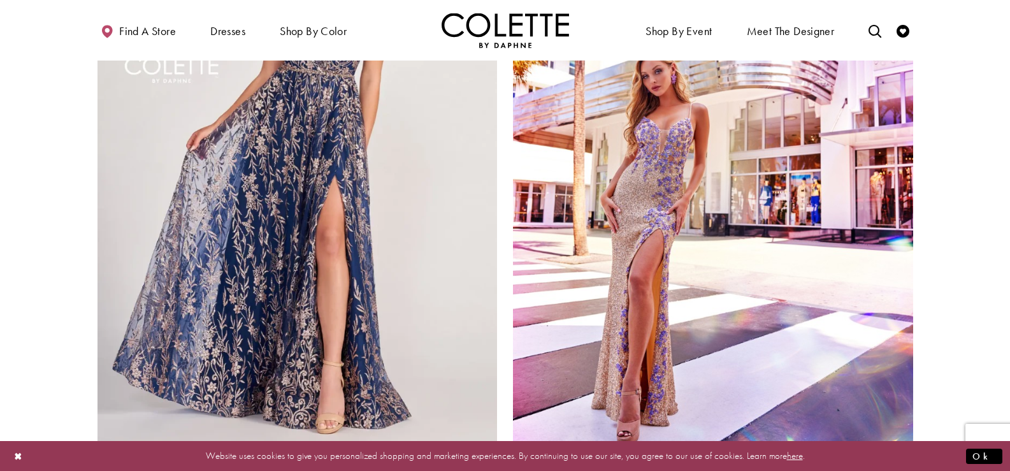
scroll to position [2295, 0]
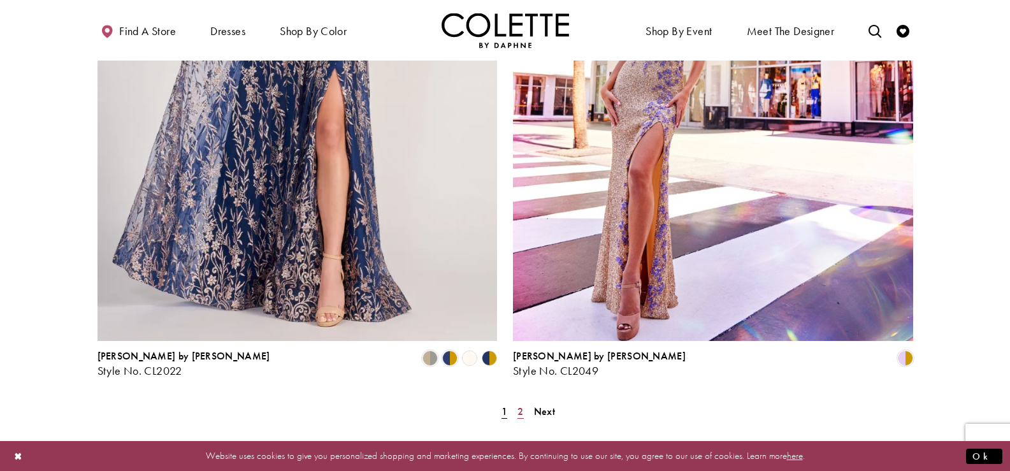
click at [520, 405] on span "2" at bounding box center [521, 411] width 6 height 13
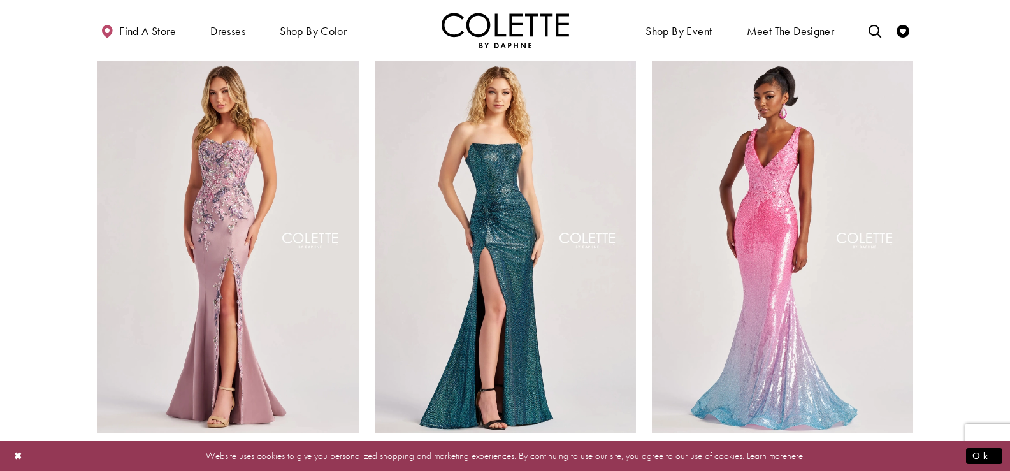
scroll to position [579, 0]
